Goal: Use online tool/utility: Utilize a website feature to perform a specific function

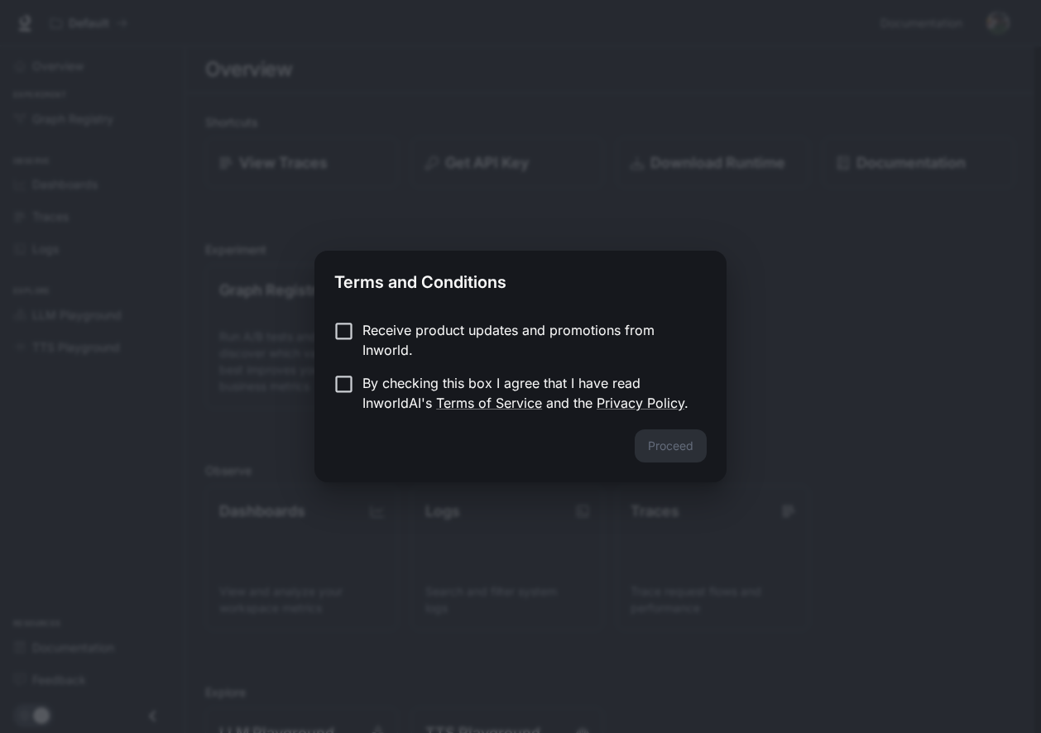
click at [424, 331] on p "Receive product updates and promotions from Inworld." at bounding box center [528, 340] width 331 height 40
click at [384, 372] on form "Receive product updates and promotions from Inworld. By checking this box I agr…" at bounding box center [520, 366] width 373 height 93
click at [378, 345] on p "Receive product updates and promotions from Inworld." at bounding box center [528, 340] width 331 height 40
click at [385, 382] on p "By checking this box I agree that I have read InworldAI's Terms of Service and …" at bounding box center [528, 393] width 331 height 40
click at [649, 436] on button "Proceed" at bounding box center [671, 446] width 72 height 33
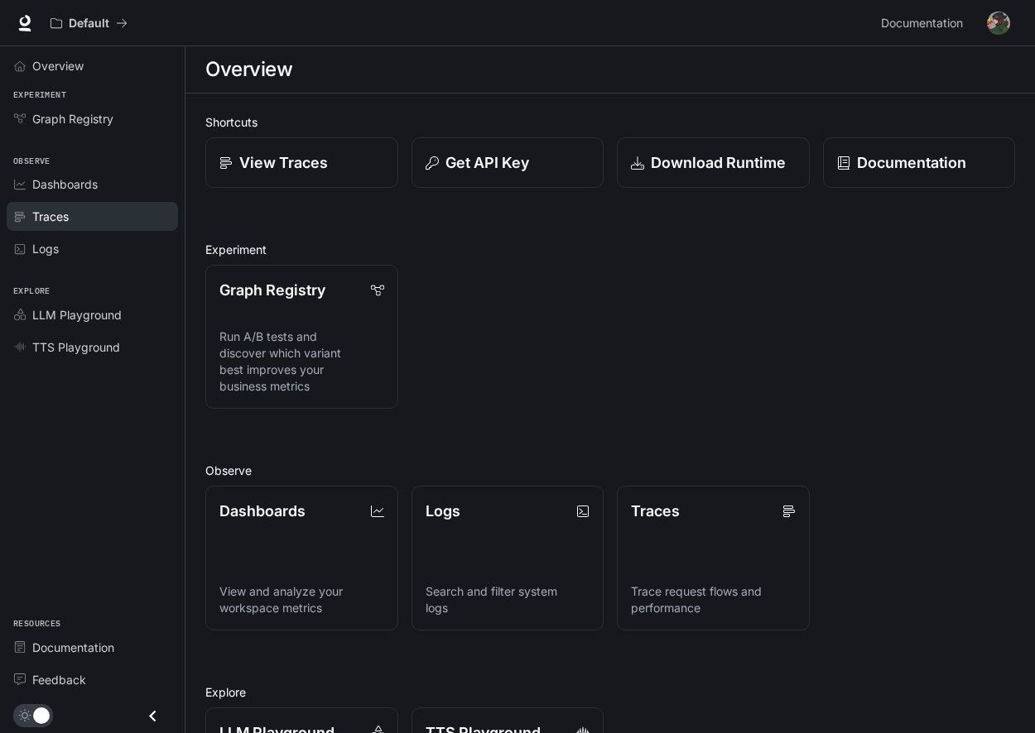
click at [102, 219] on div "Traces" at bounding box center [101, 216] width 138 height 17
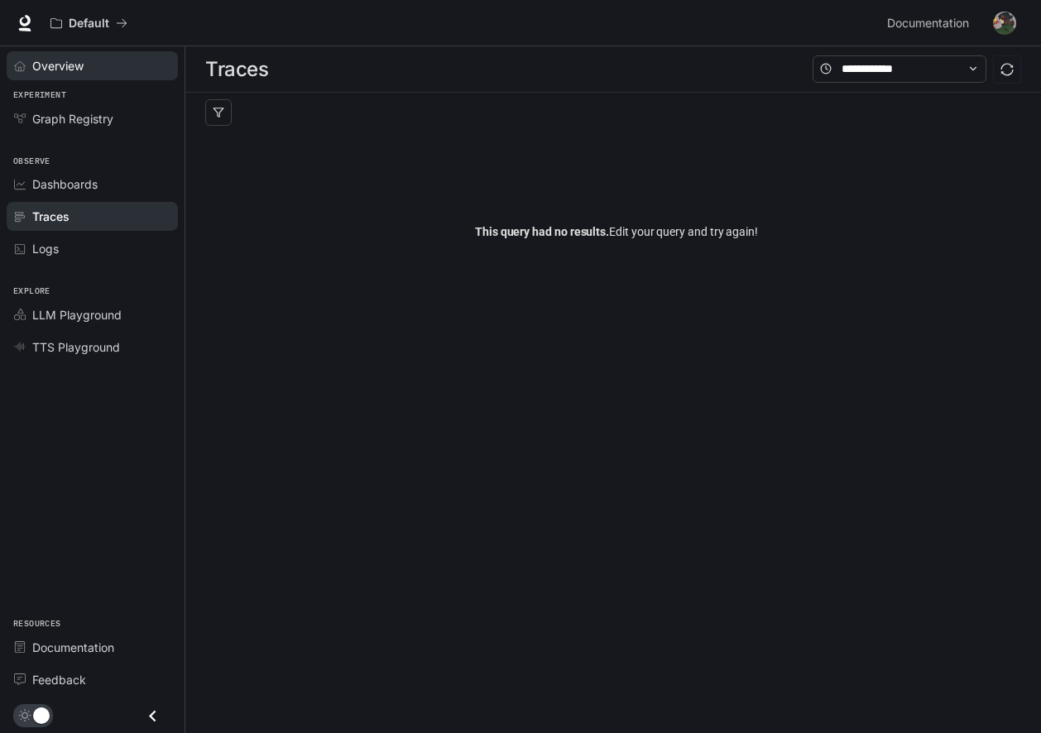
click at [71, 59] on span "Overview" at bounding box center [57, 65] width 51 height 17
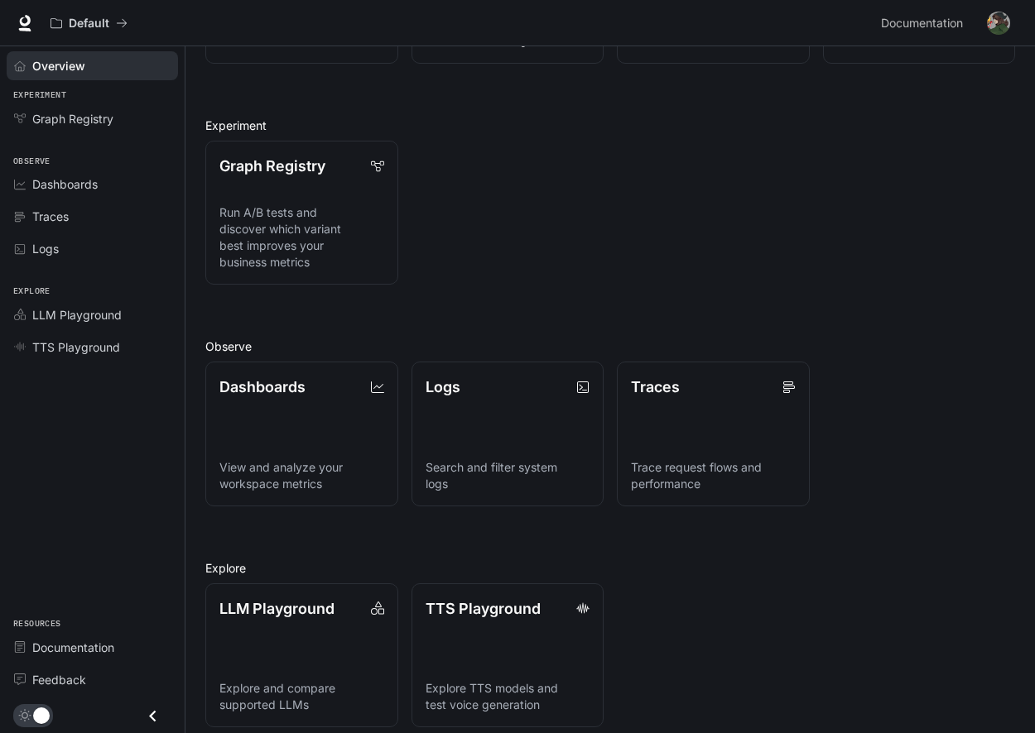
scroll to position [137, 0]
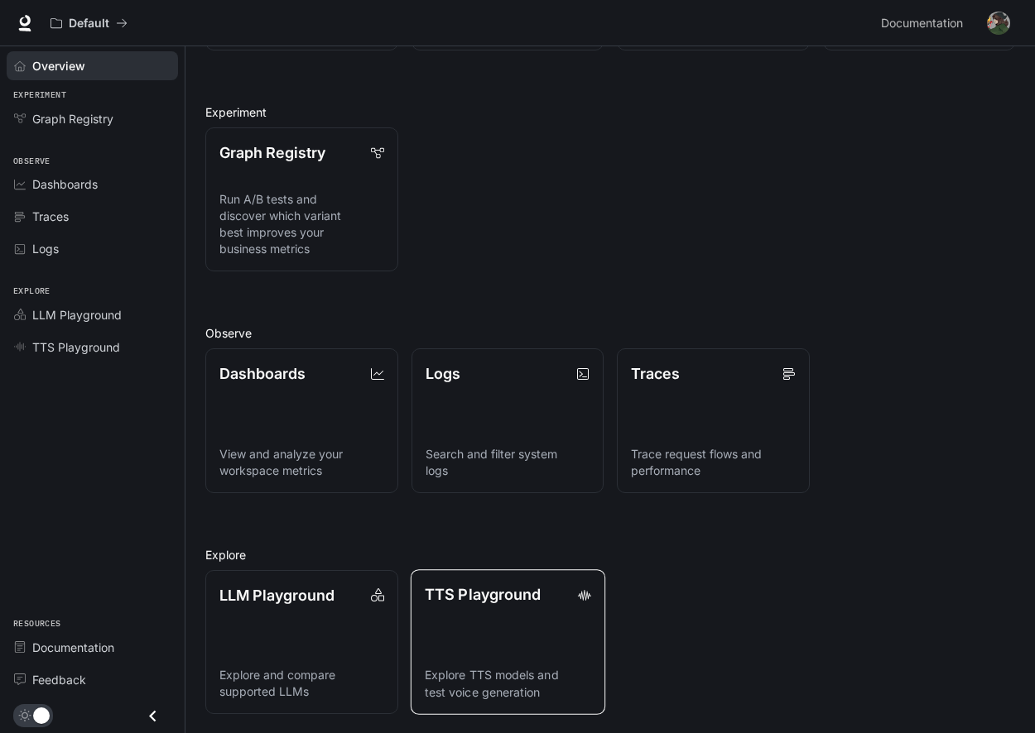
click at [554, 647] on link "TTS Playground Explore TTS models and test voice generation" at bounding box center [507, 643] width 195 height 146
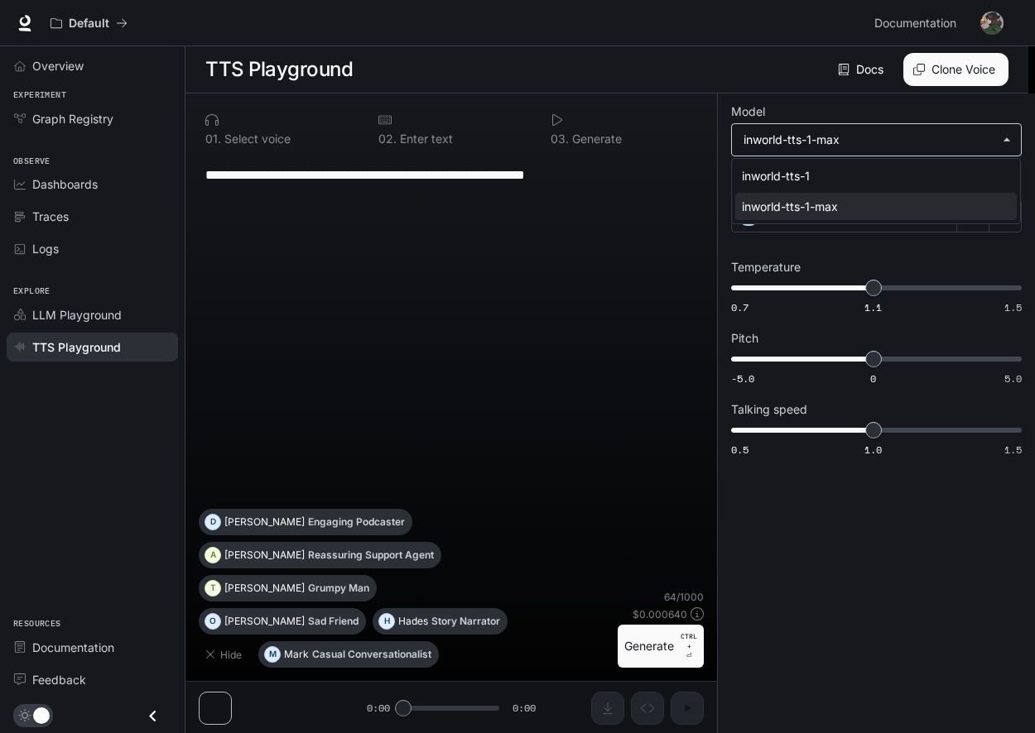
click at [811, 130] on body "**********" at bounding box center [517, 367] width 1035 height 734
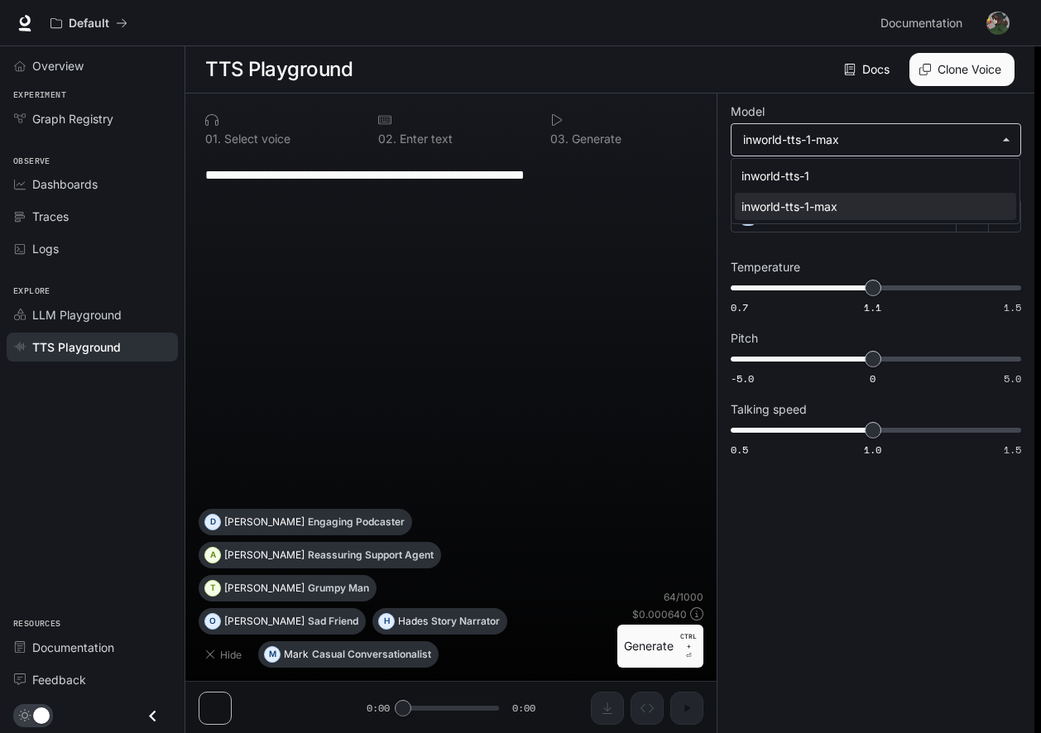
click at [811, 130] on div at bounding box center [520, 366] width 1041 height 733
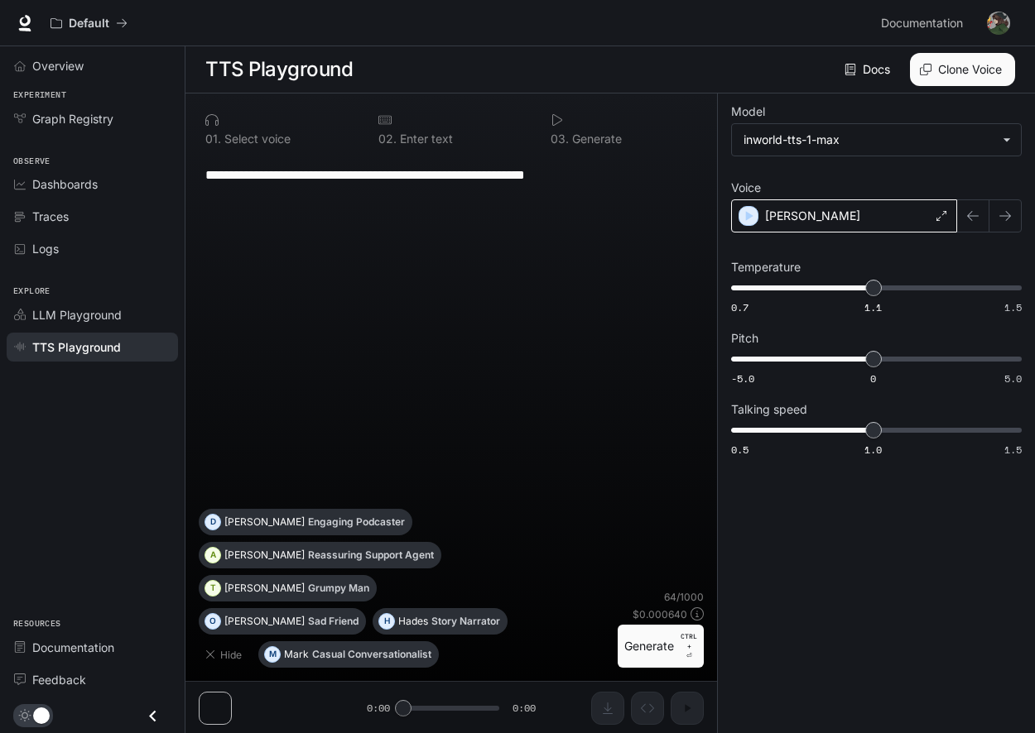
click at [793, 210] on div "[PERSON_NAME]" at bounding box center [844, 216] width 226 height 33
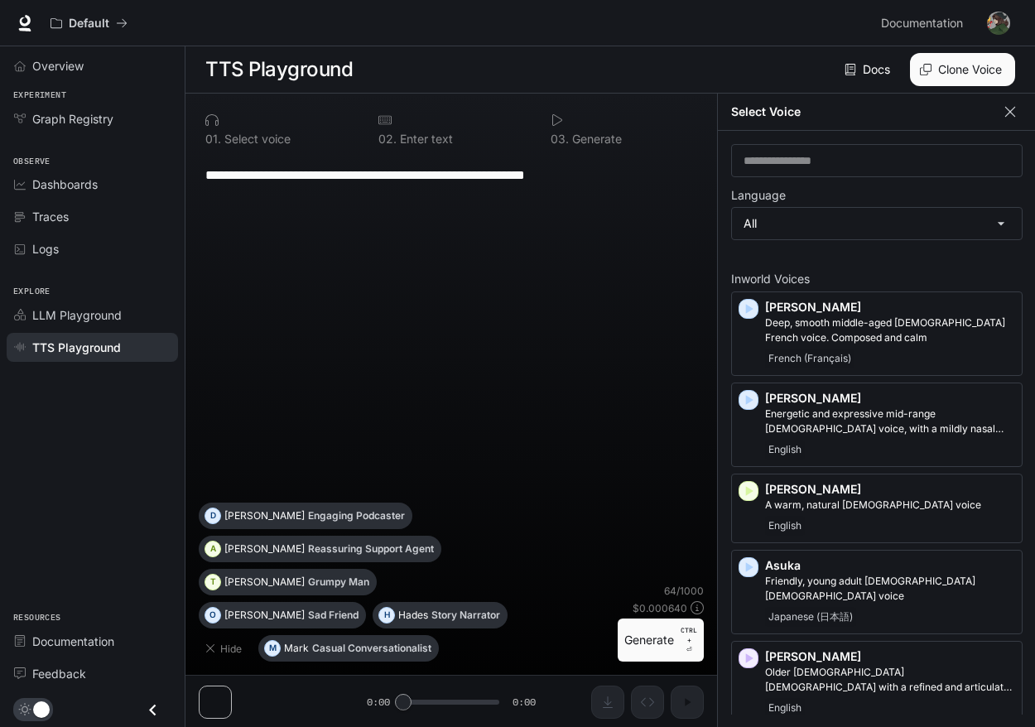
click at [1007, 102] on button "button" at bounding box center [1010, 111] width 25 height 25
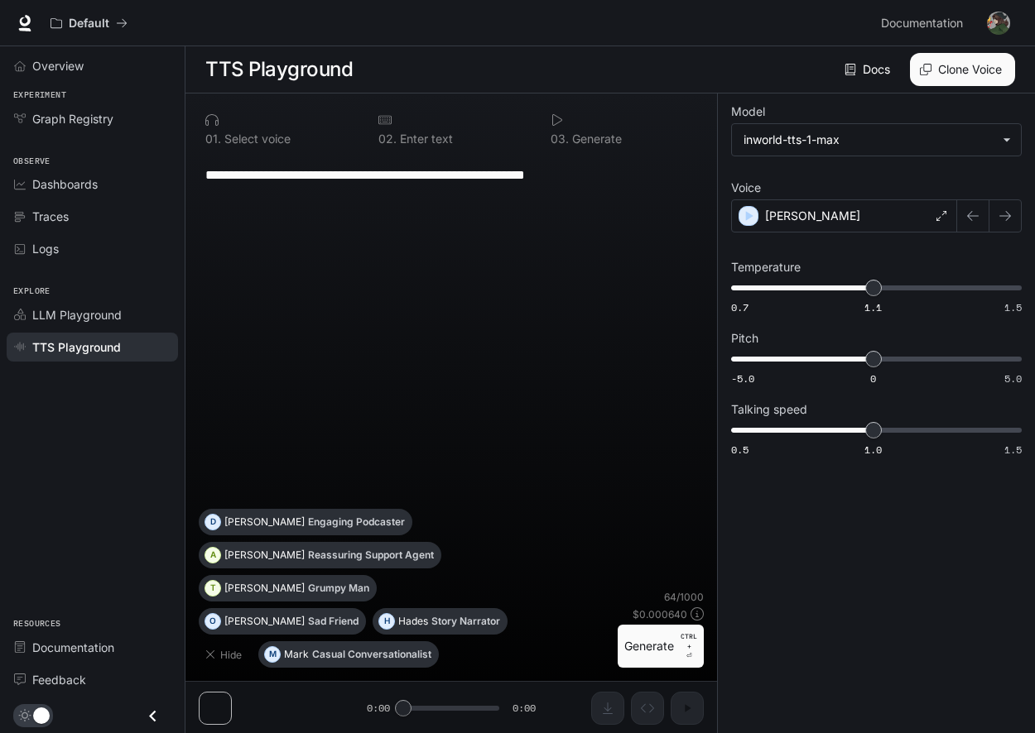
drag, startPoint x: 978, startPoint y: 218, endPoint x: 827, endPoint y: 286, distance: 166.0
click at [839, 281] on div "**********" at bounding box center [876, 283] width 291 height 353
click at [437, 226] on div "**********" at bounding box center [451, 332] width 505 height 354
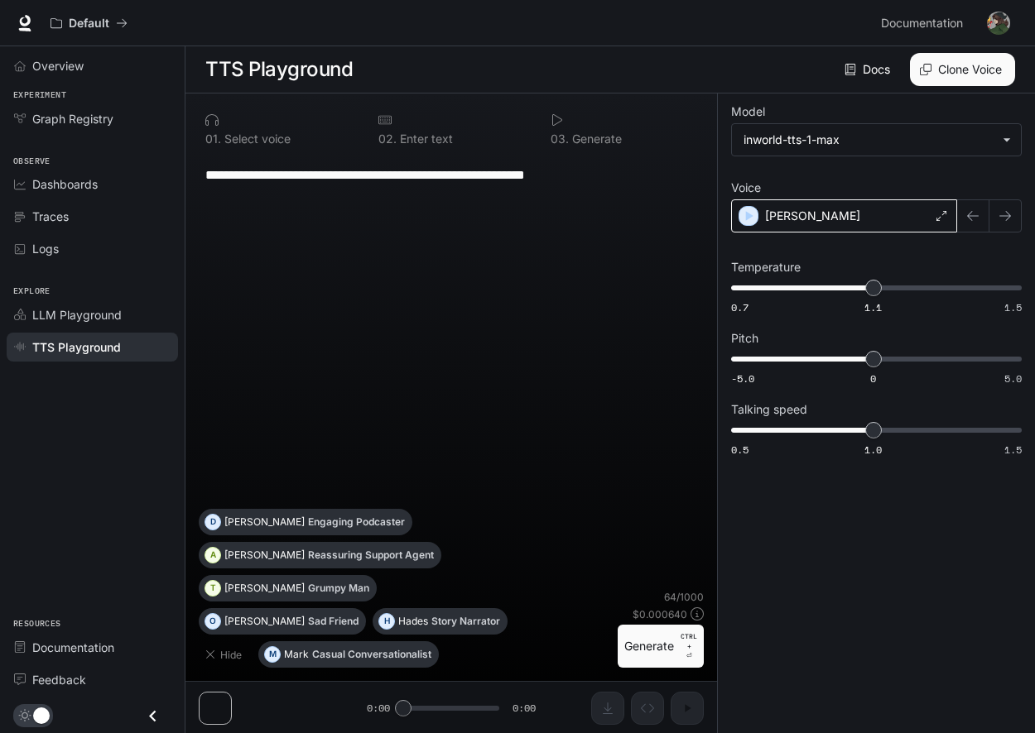
click at [894, 209] on div "[PERSON_NAME]" at bounding box center [844, 216] width 226 height 33
